Goal: Task Accomplishment & Management: Manage account settings

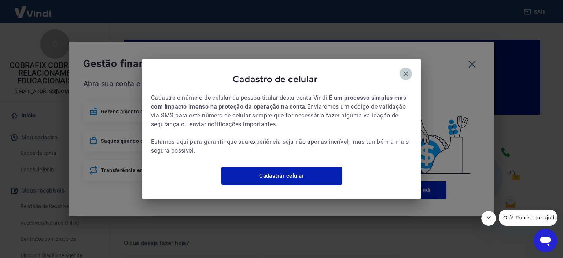
click at [401, 71] on icon "button" at bounding box center [405, 73] width 9 height 9
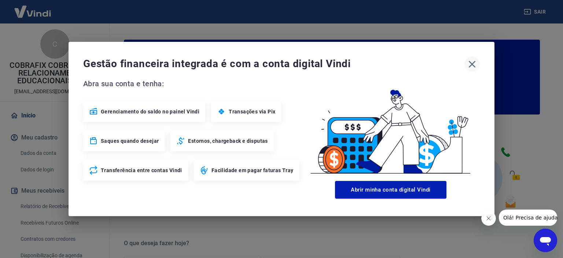
click at [474, 66] on icon "button" at bounding box center [472, 64] width 7 height 7
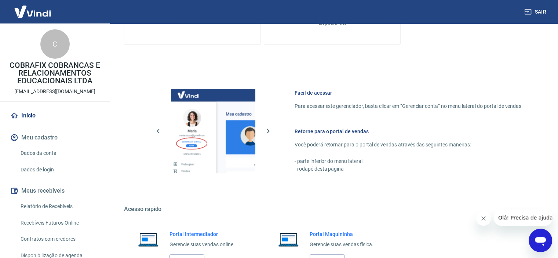
scroll to position [397, 0]
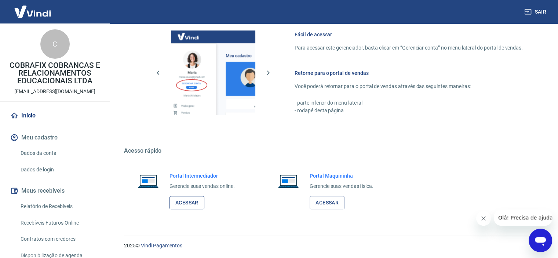
click at [192, 201] on link "Acessar" at bounding box center [186, 203] width 35 height 14
click at [56, 205] on link "Relatório de Recebíveis" at bounding box center [59, 206] width 83 height 15
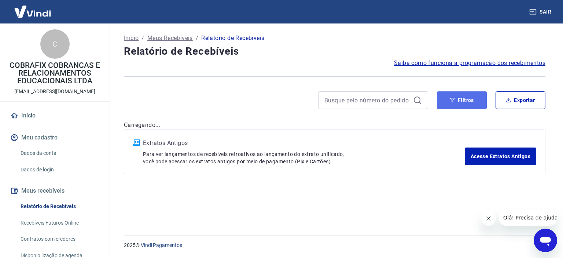
click at [454, 93] on button "Filtros" at bounding box center [462, 100] width 50 height 18
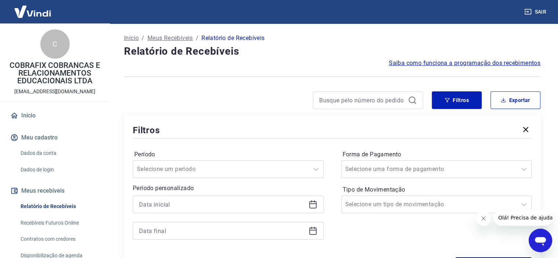
click at [308, 205] on div at bounding box center [228, 204] width 191 height 18
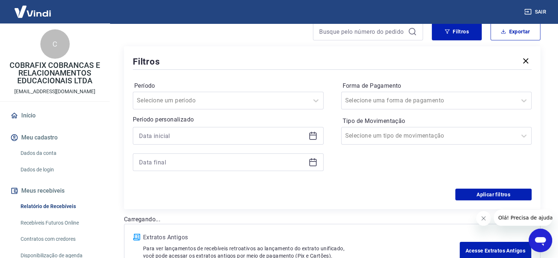
scroll to position [73, 0]
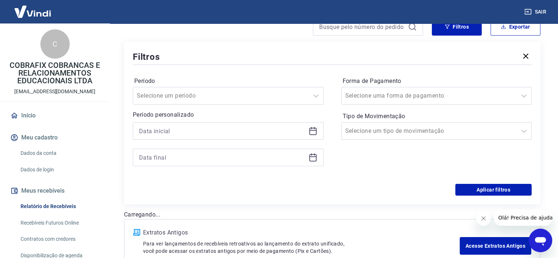
click at [313, 133] on icon at bounding box center [312, 130] width 9 height 9
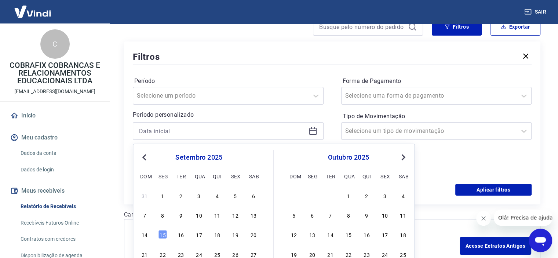
click at [185, 194] on div "2" at bounding box center [180, 195] width 9 height 9
click at [164, 196] on div "Filtros Período Selecione um período Período personalizado Previous Month Next …" at bounding box center [332, 122] width 416 height 163
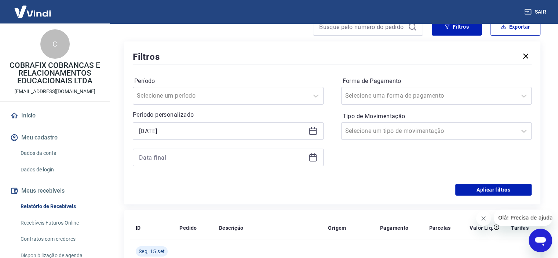
click at [315, 128] on icon at bounding box center [312, 130] width 9 height 9
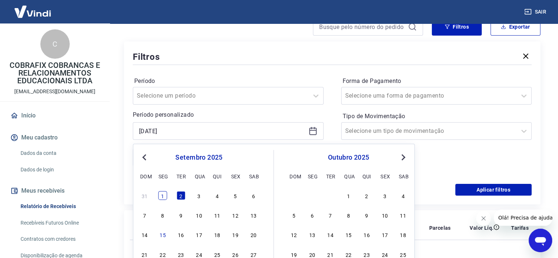
click at [163, 194] on div "1" at bounding box center [162, 195] width 9 height 9
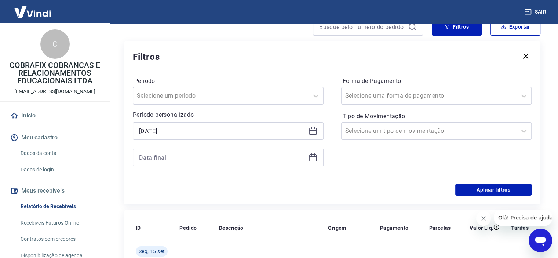
type input "[DATE]"
click at [382, 132] on input "Tipo de Movimentação" at bounding box center [382, 130] width 74 height 9
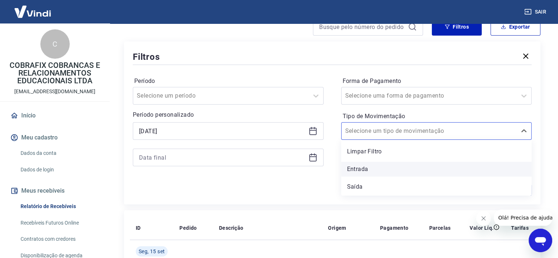
click at [363, 169] on div "Entrada" at bounding box center [436, 169] width 191 height 15
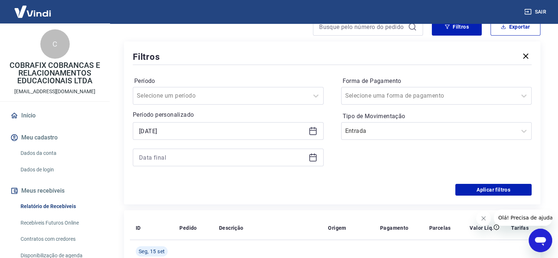
click at [313, 158] on icon at bounding box center [312, 157] width 9 height 9
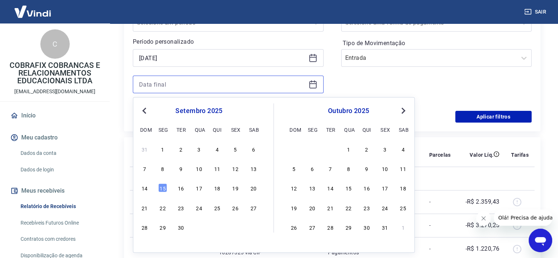
scroll to position [147, 0]
click at [168, 187] on div "14 15 16 17 18 19 20" at bounding box center [199, 187] width 120 height 11
click at [166, 187] on div "15" at bounding box center [162, 187] width 9 height 9
type input "[DATE]"
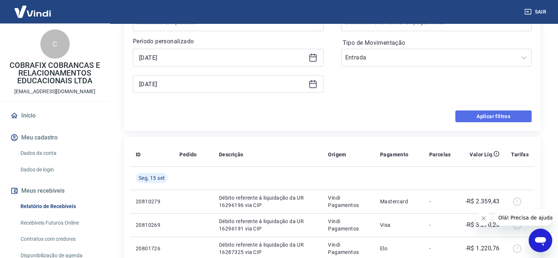
click at [470, 120] on button "Aplicar filtros" at bounding box center [493, 116] width 76 height 12
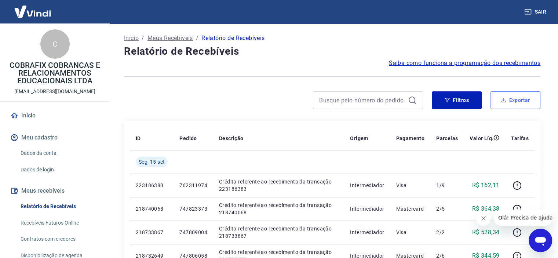
click at [513, 100] on button "Exportar" at bounding box center [515, 100] width 50 height 18
type input "[DATE]"
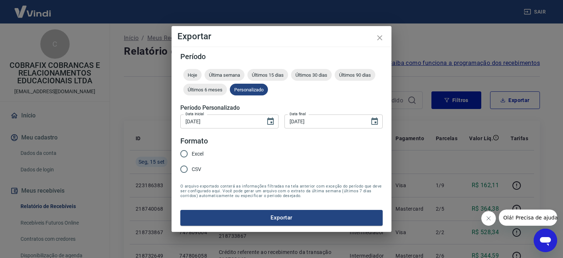
click at [185, 156] on input "Excel" at bounding box center [183, 153] width 15 height 15
radio input "true"
click at [269, 216] on button "Exportar" at bounding box center [281, 217] width 202 height 15
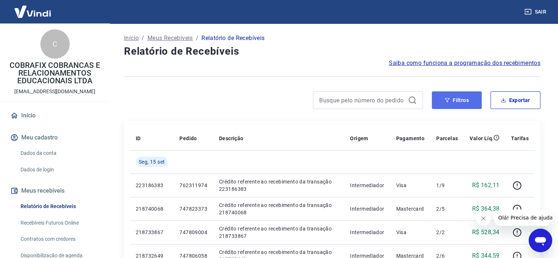
click at [456, 99] on button "Filtros" at bounding box center [457, 100] width 50 height 18
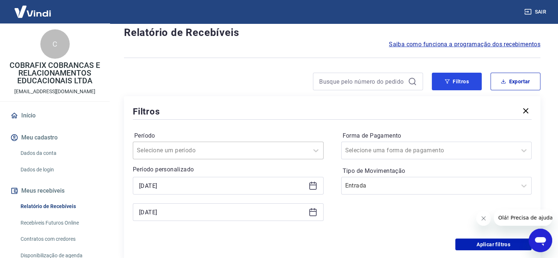
scroll to position [37, 0]
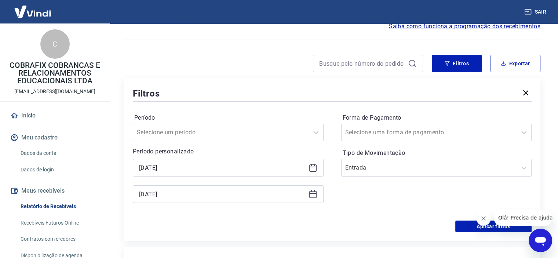
click at [312, 167] on icon at bounding box center [312, 166] width 7 height 1
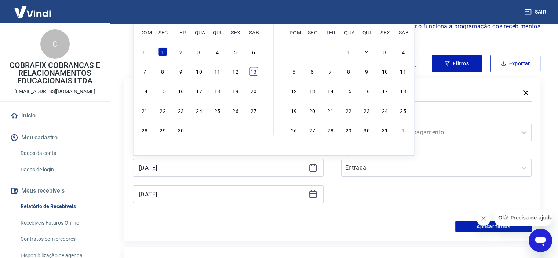
click at [252, 72] on div "13" at bounding box center [253, 71] width 9 height 9
type input "[DATE]"
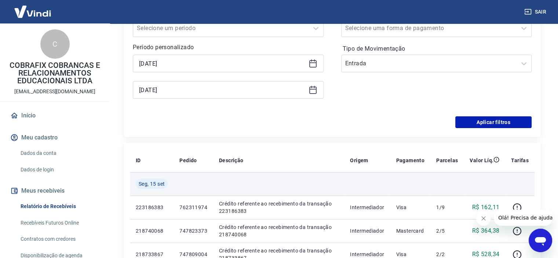
scroll to position [147, 0]
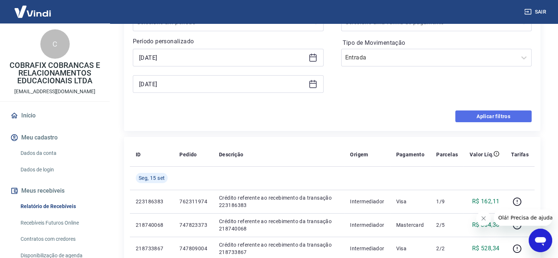
click at [465, 118] on button "Aplicar filtros" at bounding box center [493, 116] width 76 height 12
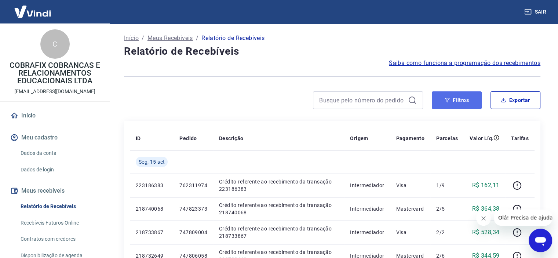
click at [443, 102] on button "Filtros" at bounding box center [457, 100] width 50 height 18
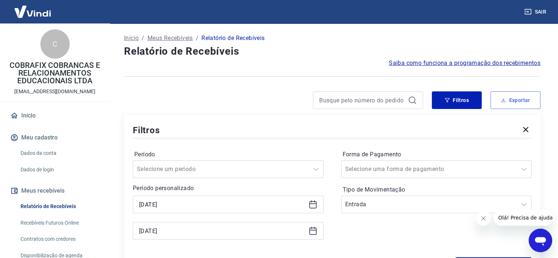
click at [507, 96] on button "Exportar" at bounding box center [515, 100] width 50 height 18
type input "[DATE]"
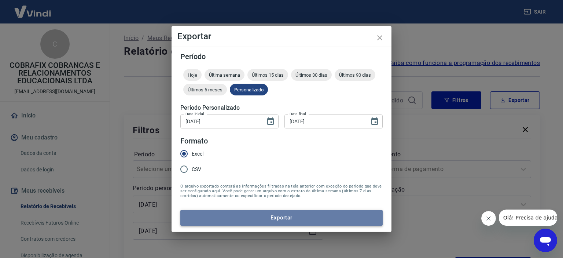
click at [307, 217] on button "Exportar" at bounding box center [281, 217] width 202 height 15
